Goal: Find specific page/section: Find specific page/section

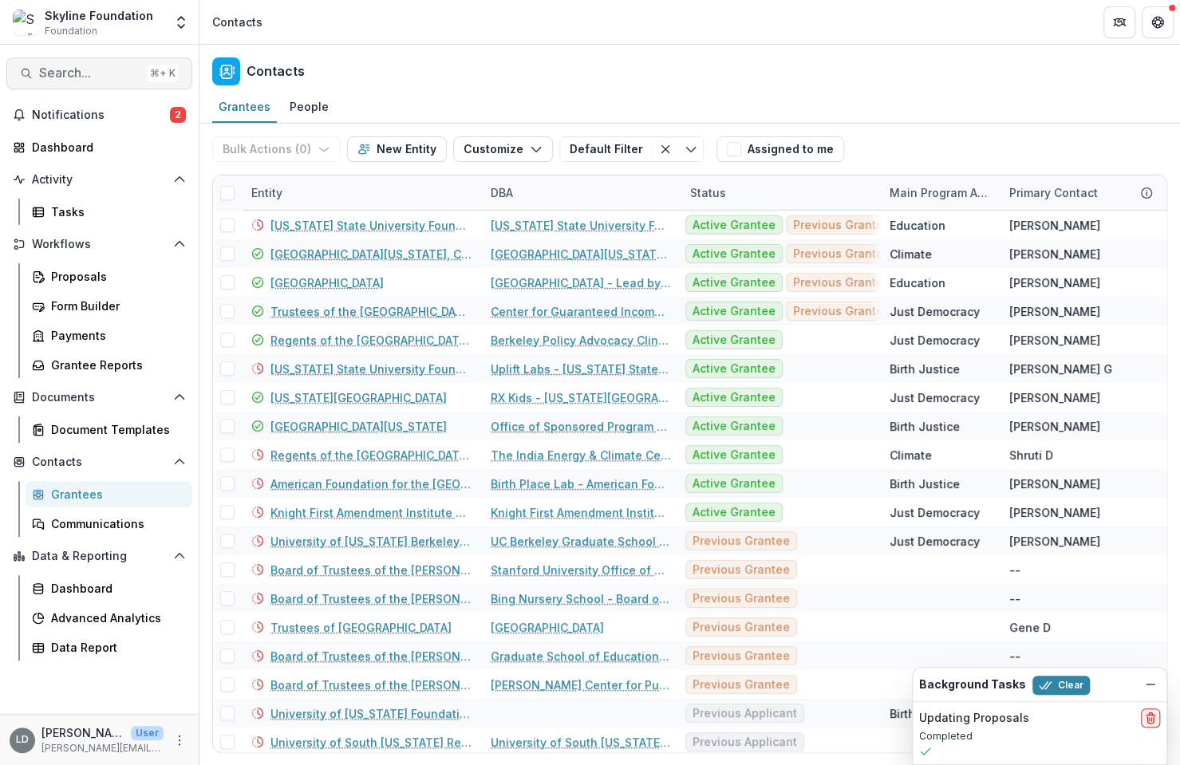
click at [107, 72] on span "Search..." at bounding box center [89, 72] width 101 height 15
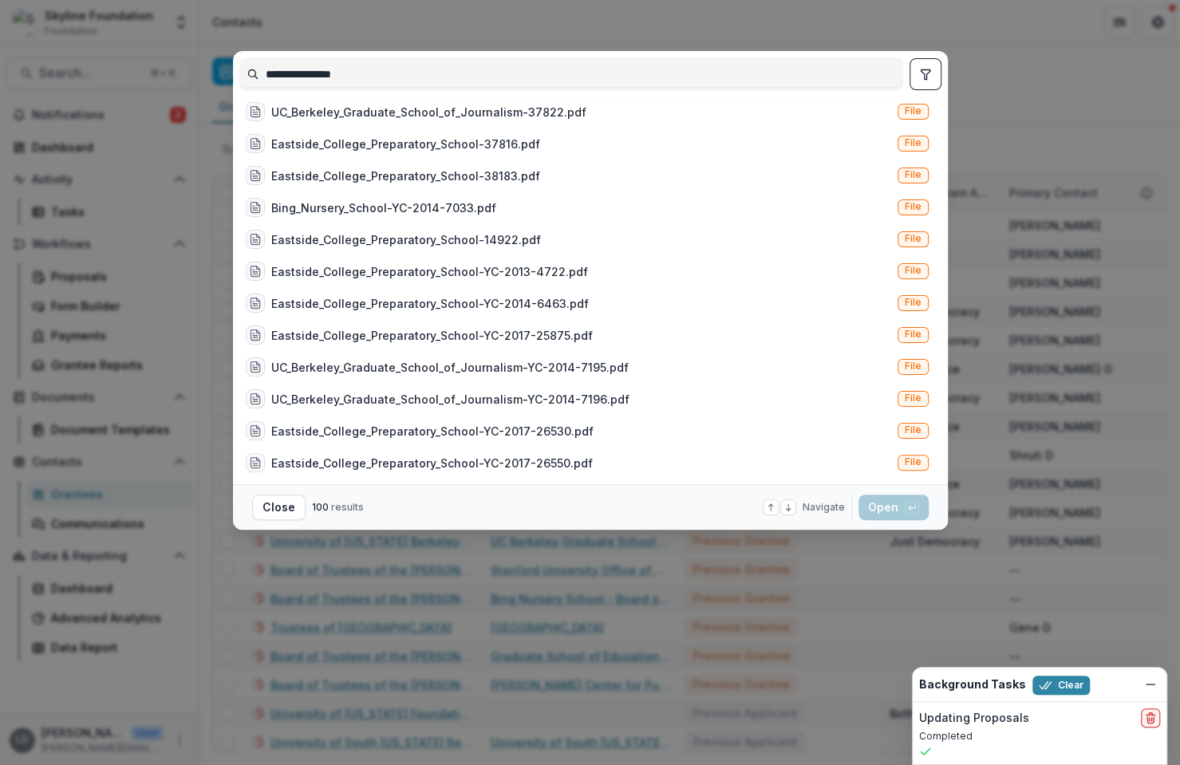
click at [333, 73] on input "**********" at bounding box center [571, 74] width 662 height 26
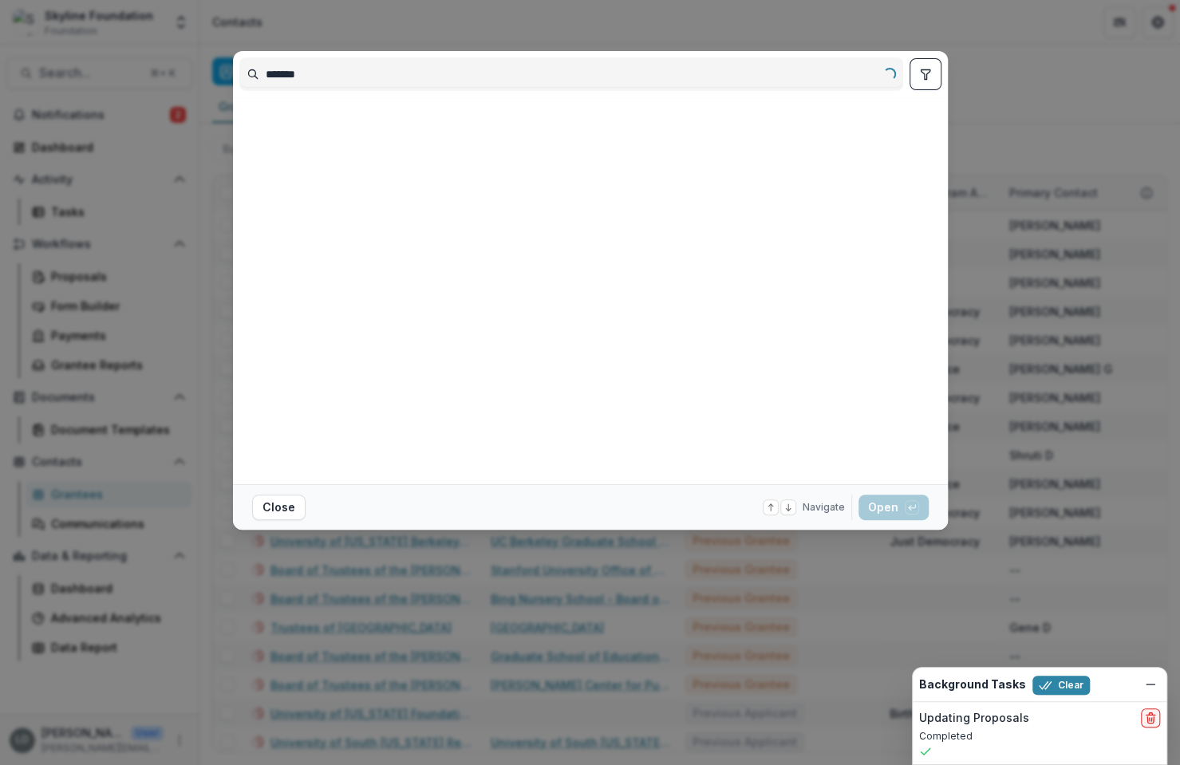
scroll to position [0, 0]
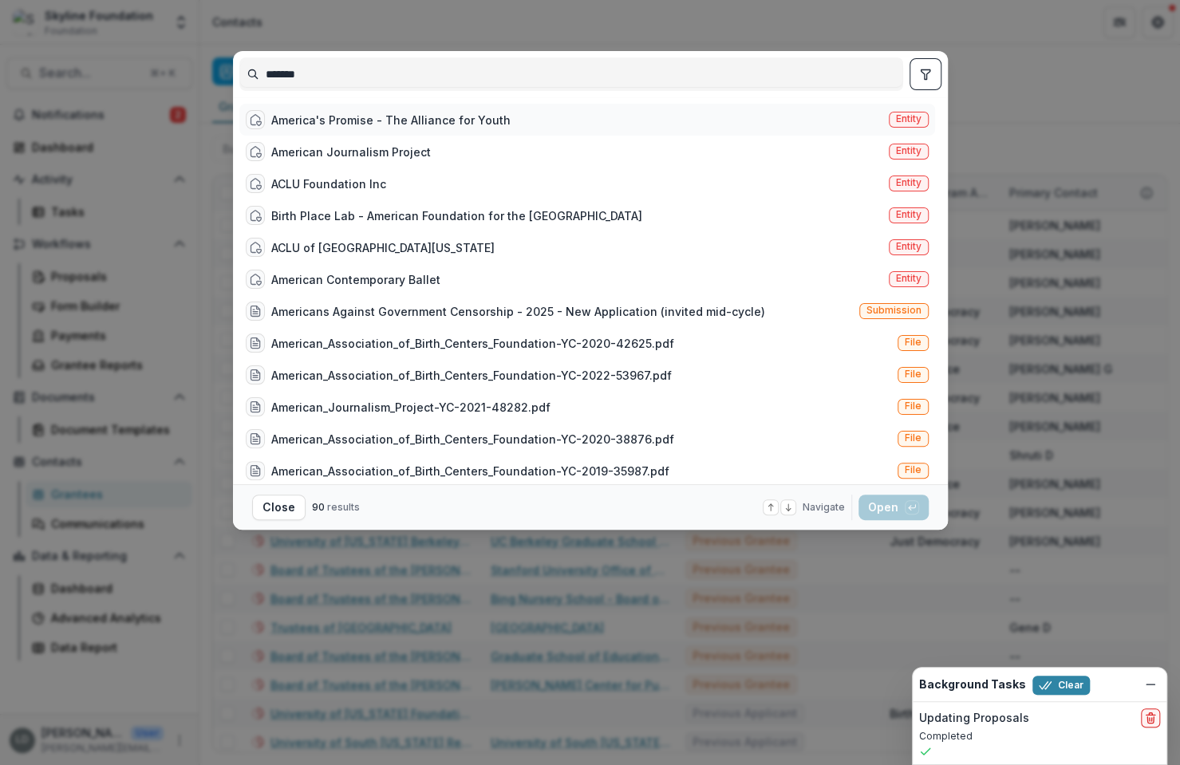
type input "*******"
click at [369, 120] on div "America's Promise - The Alliance for Youth" at bounding box center [390, 120] width 239 height 17
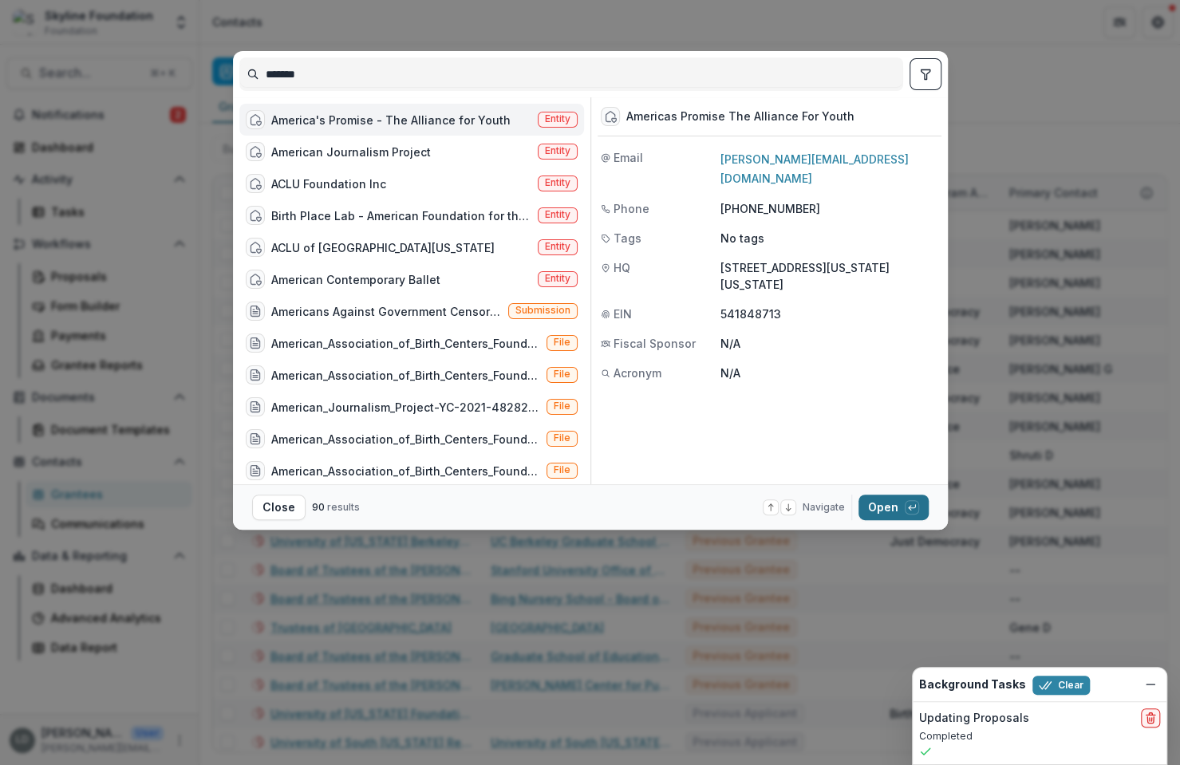
click at [890, 504] on button "Open with enter key" at bounding box center [894, 508] width 70 height 26
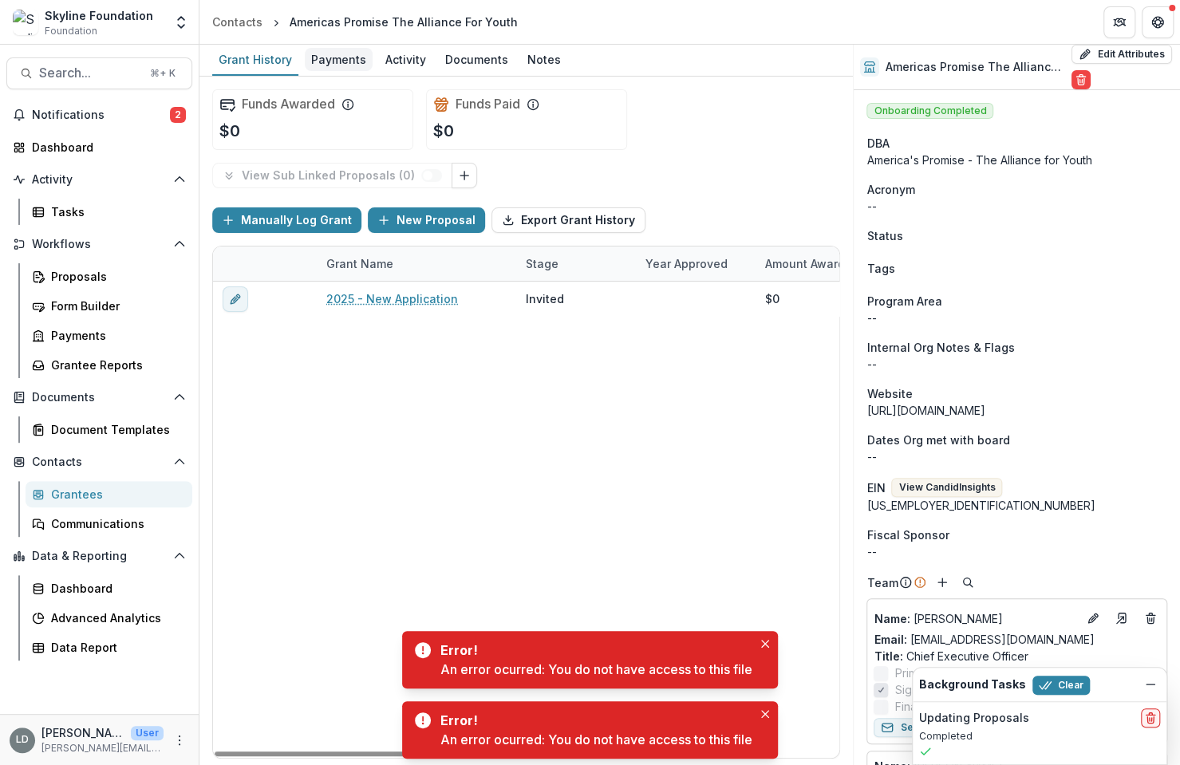
click at [338, 59] on div "Payments" at bounding box center [339, 59] width 68 height 23
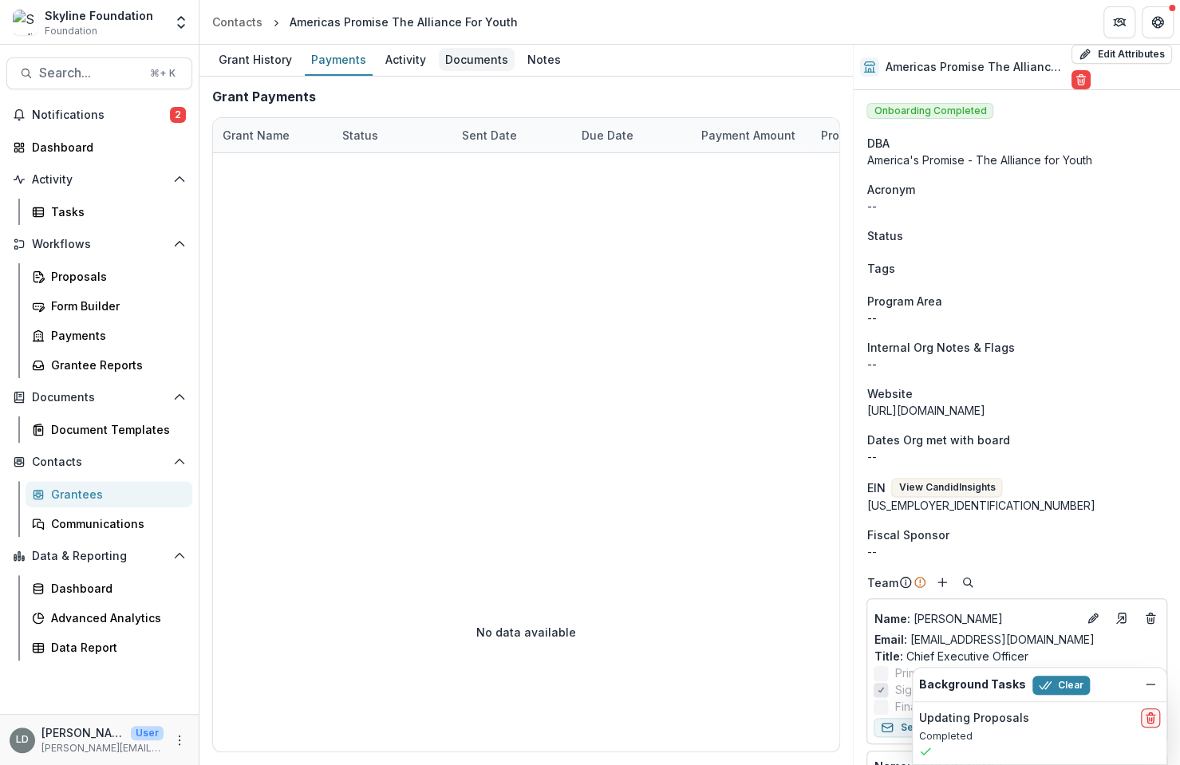
click at [471, 53] on div "Documents" at bounding box center [477, 59] width 76 height 23
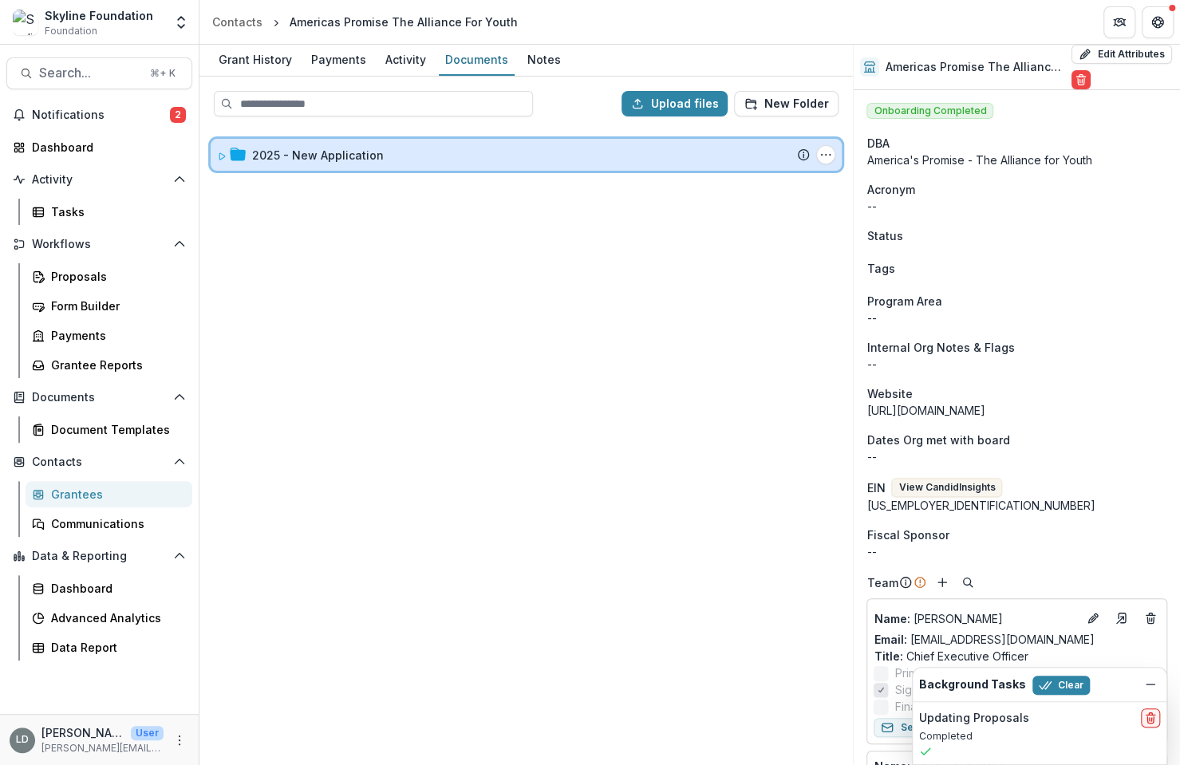
click at [464, 164] on div "2025 - New Application Submission Temelio Proposal Attached proposal documents …" at bounding box center [526, 155] width 631 height 32
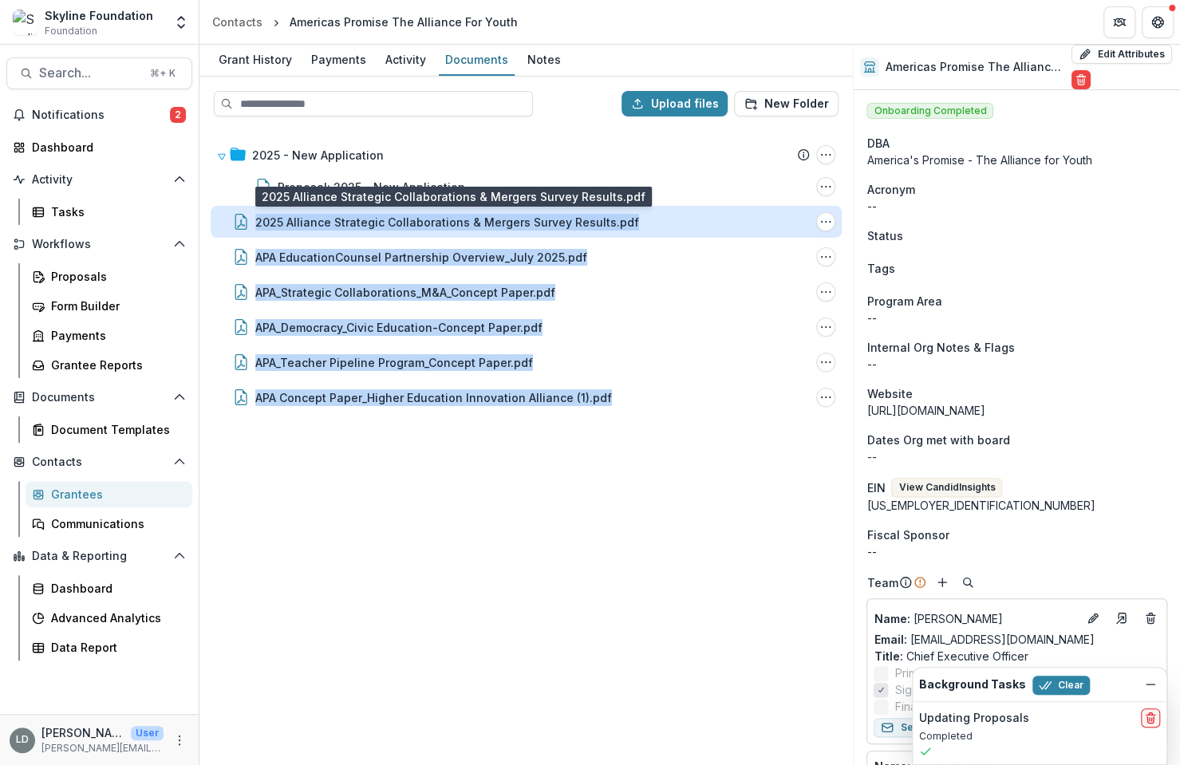
drag, startPoint x: 539, startPoint y: 436, endPoint x: 475, endPoint y: 212, distance: 232.4
click at [475, 212] on div "2025 - New Application Submission Temelio Proposal Attached proposal documents …" at bounding box center [526, 446] width 650 height 635
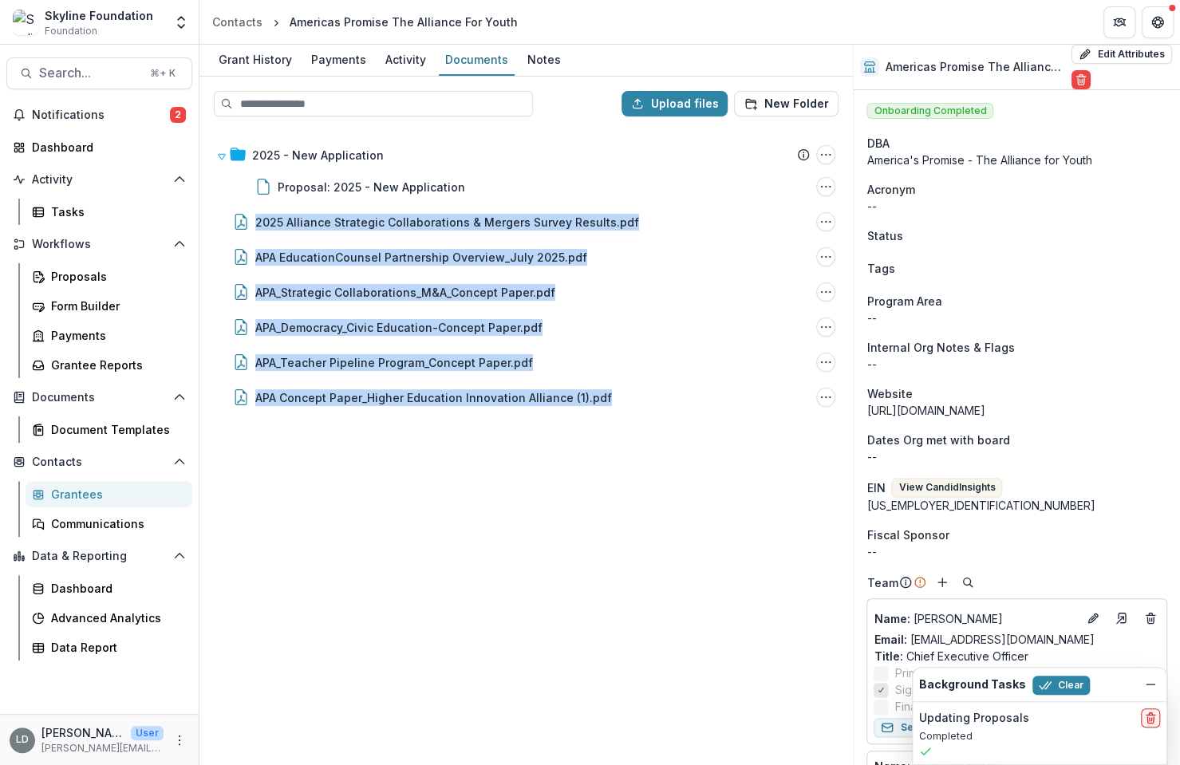
click at [382, 533] on div "2025 - New Application Submission Temelio Proposal Attached proposal documents …" at bounding box center [526, 446] width 650 height 635
